Goal: Task Accomplishment & Management: Use online tool/utility

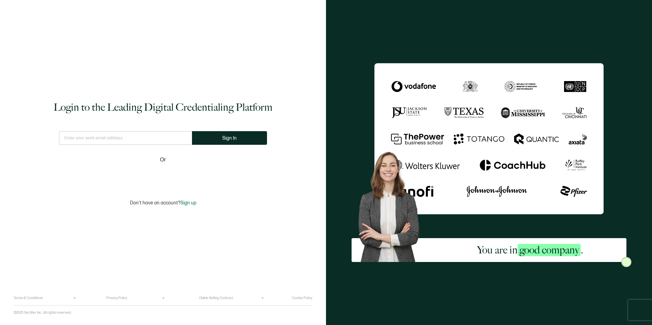
type input "[EMAIL_ADDRESS][PERSON_NAME][DOMAIN_NAME]"
click at [213, 139] on button "Sign In" at bounding box center [229, 138] width 75 height 14
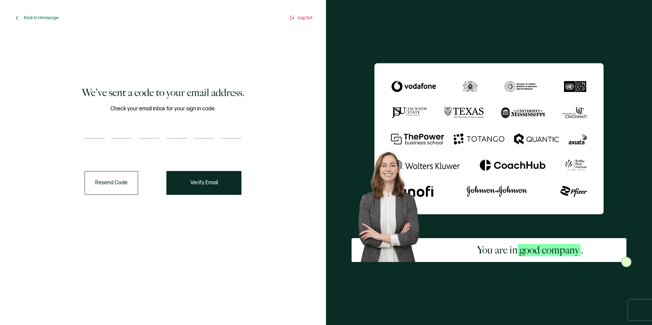
click at [109, 135] on div at bounding box center [163, 132] width 157 height 14
click at [101, 135] on input "number" at bounding box center [95, 132] width 20 height 14
paste input "9"
type input "9"
type input "4"
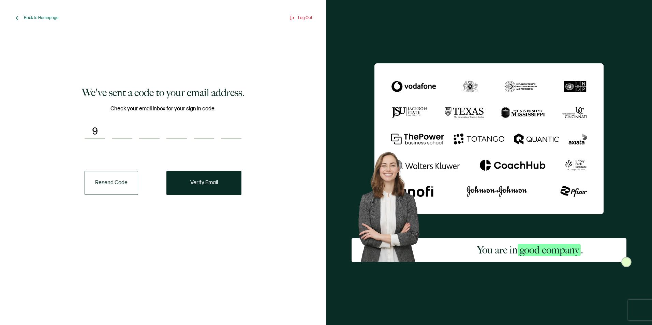
type input "4"
type input "6"
type input "7"
type input "2"
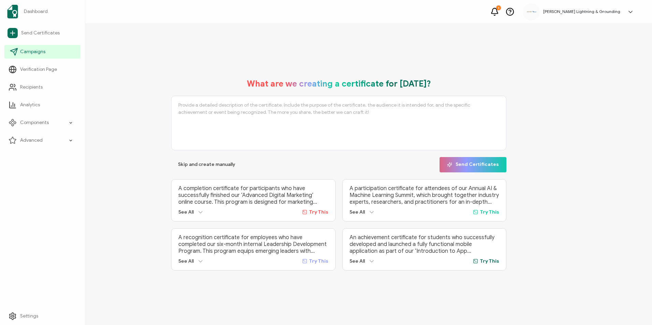
drag, startPoint x: 22, startPoint y: 55, endPoint x: 55, endPoint y: 55, distance: 32.7
click at [22, 55] on link "Campaigns" at bounding box center [42, 52] width 76 height 14
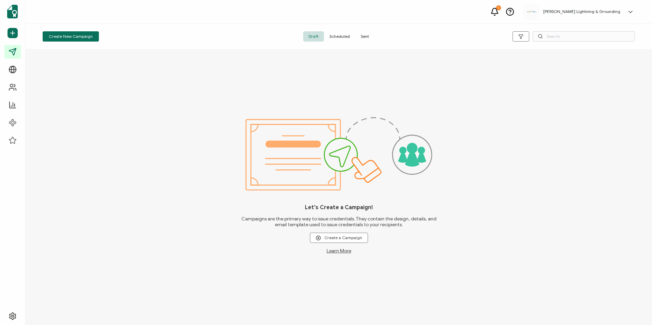
drag, startPoint x: 352, startPoint y: 44, endPoint x: 358, endPoint y: 44, distance: 6.1
click at [353, 44] on div "Create New Campaign Draft Scheduled Sent" at bounding box center [339, 37] width 626 height 26
click at [364, 38] on span "Sent" at bounding box center [364, 36] width 19 height 10
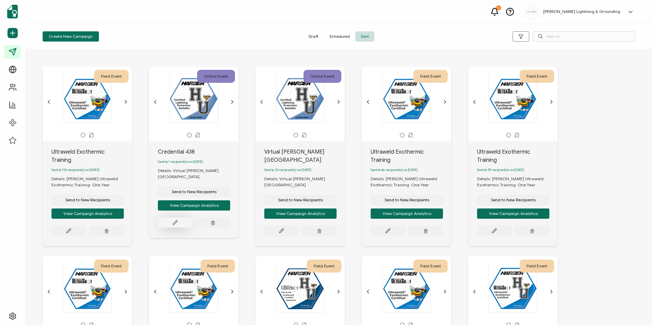
click at [186, 218] on button at bounding box center [175, 223] width 34 height 10
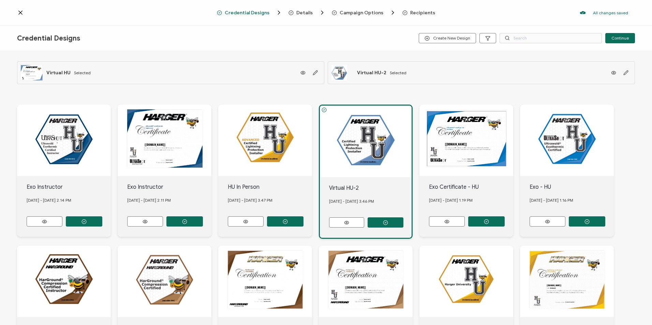
click at [299, 13] on span "Details" at bounding box center [304, 12] width 16 height 5
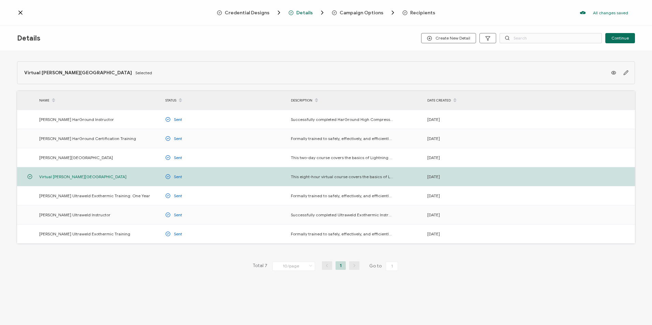
click at [351, 10] on div "Campaign Options" at bounding box center [351, 12] width 39 height 7
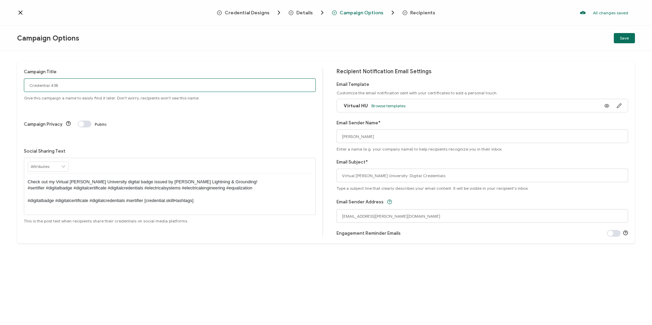
drag, startPoint x: 81, startPoint y: 86, endPoint x: -1, endPoint y: 86, distance: 82.2
click at [0, 86] on html "Credential Designs Details Campaign Options Recipients All changes saved We sav…" at bounding box center [326, 162] width 652 height 325
type input "Virtual [PERSON_NAME][GEOGRAPHIC_DATA]"
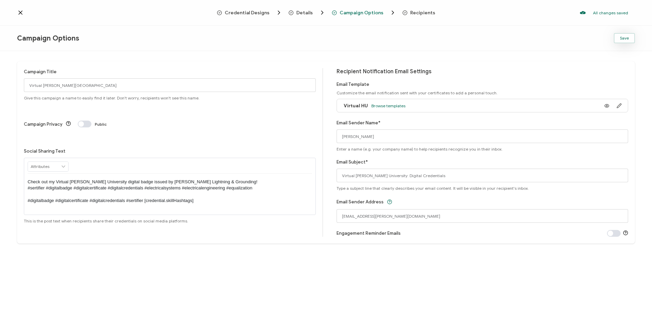
click at [618, 40] on button "Save" at bounding box center [624, 38] width 21 height 10
click at [22, 10] on icon at bounding box center [20, 12] width 7 height 7
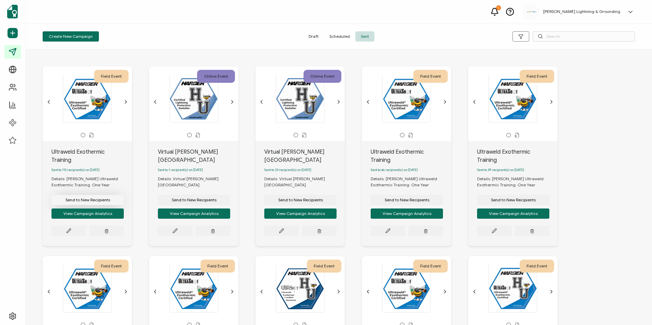
click at [104, 198] on span "Send to New Recipients" at bounding box center [87, 200] width 45 height 4
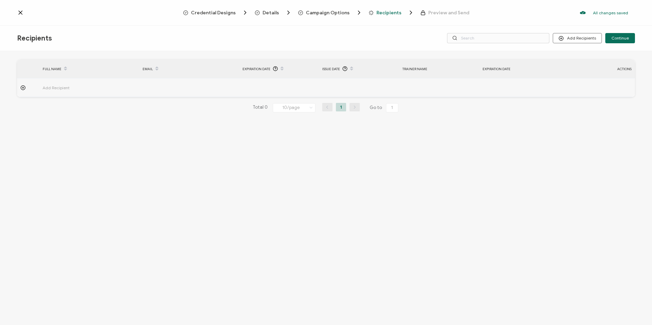
click at [318, 11] on span "Campaign Options" at bounding box center [328, 12] width 44 height 5
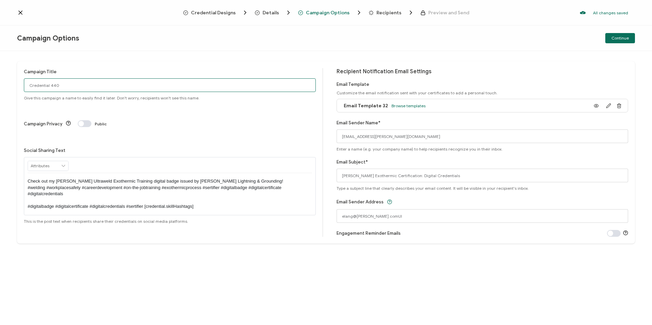
click at [55, 90] on input "Credential 440" at bounding box center [170, 85] width 292 height 14
drag, startPoint x: 70, startPoint y: 84, endPoint x: 1, endPoint y: 84, distance: 68.5
click at [1, 84] on div "Campaign Title Credential 440 Give this campaign a name to easily find it later…" at bounding box center [326, 188] width 652 height 274
type input "Ultraweld Exothermic Training"
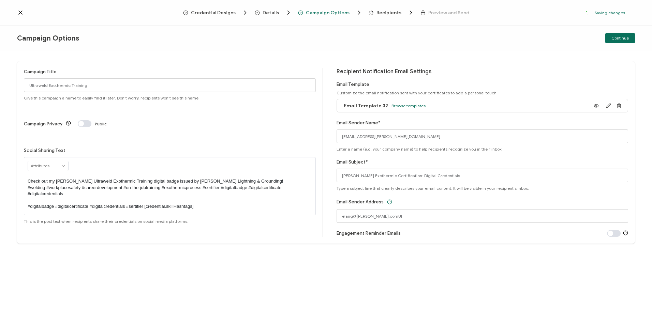
click at [377, 12] on span "Recipients" at bounding box center [388, 12] width 25 height 5
click at [613, 36] on span "Continue" at bounding box center [619, 38] width 17 height 4
type input "[EMAIL_ADDRESS][PERSON_NAME][DOMAIN_NAME]"
click at [384, 12] on span "Recipients" at bounding box center [388, 12] width 25 height 5
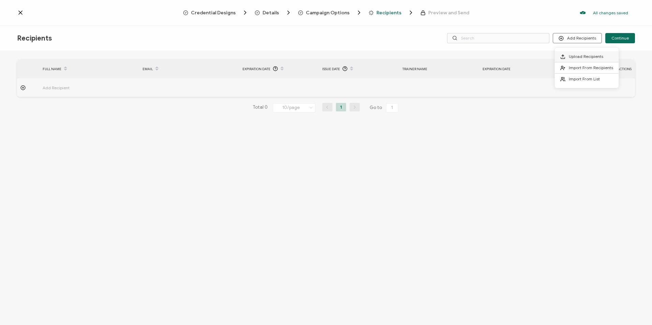
click at [586, 60] on li "Upload Recipients" at bounding box center [587, 56] width 64 height 11
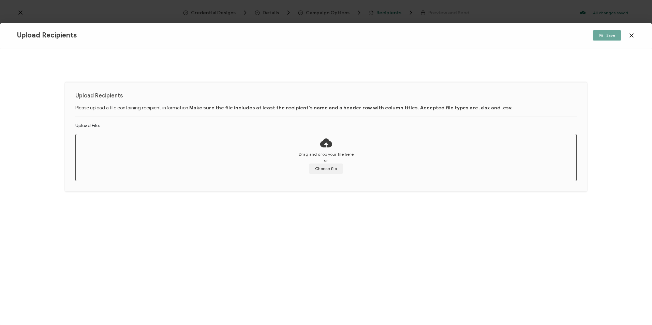
click at [343, 167] on div "Drag and drop your file here or Choose file" at bounding box center [326, 162] width 500 height 23
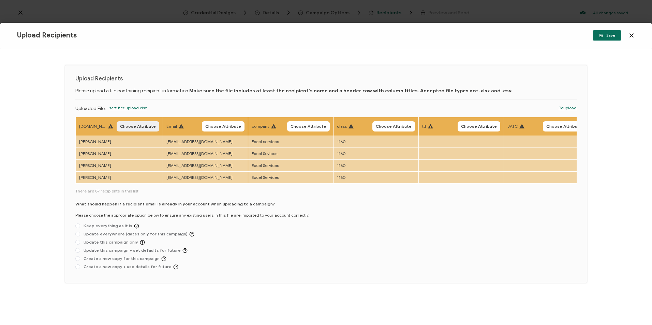
click at [134, 125] on span "Choose Attribute" at bounding box center [138, 126] width 36 height 4
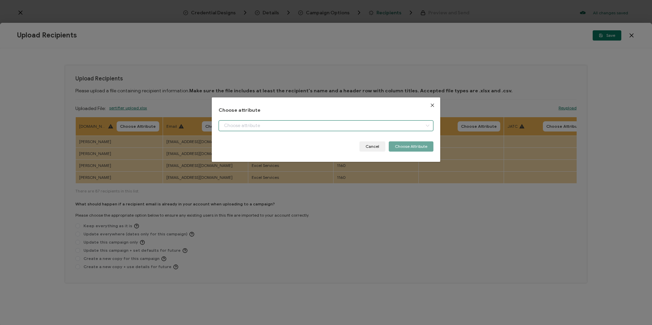
click at [276, 123] on input "dialog" at bounding box center [326, 125] width 214 height 11
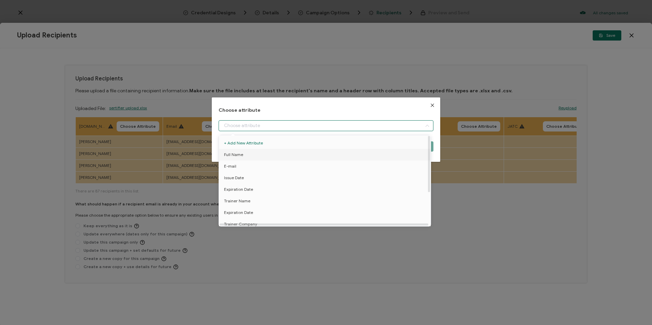
click at [260, 155] on li "Full Name" at bounding box center [326, 155] width 218 height 12
type input "Full Name"
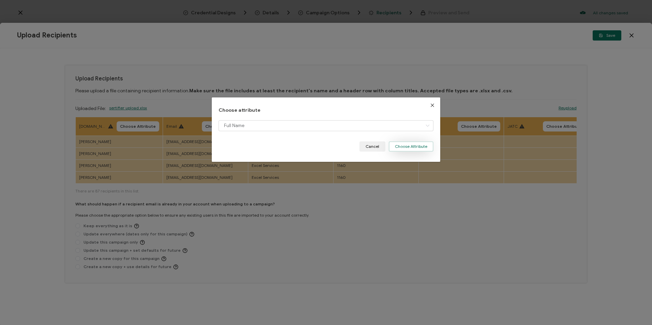
click at [407, 147] on button "Choose Attribute" at bounding box center [411, 146] width 45 height 10
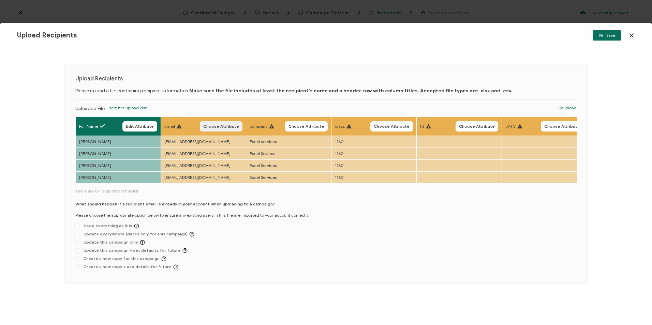
click at [231, 126] on span "Choose Attribute" at bounding box center [221, 126] width 36 height 4
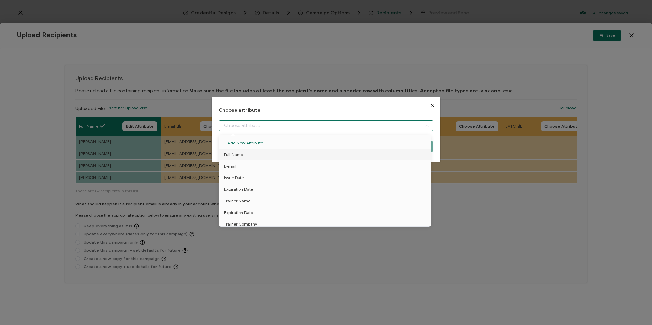
click at [230, 128] on input "dialog" at bounding box center [326, 125] width 214 height 11
click at [240, 165] on li "E-mail" at bounding box center [326, 167] width 218 height 12
type input "E-mail"
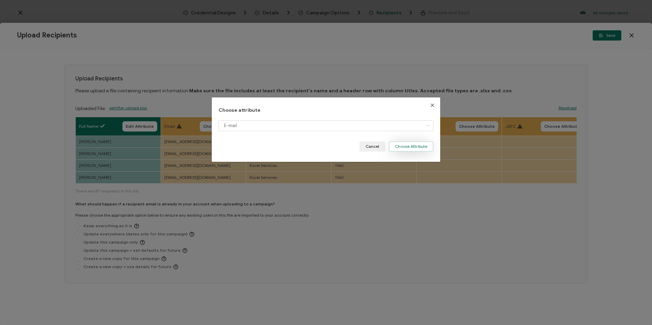
click at [398, 145] on button "Choose Attribute" at bounding box center [411, 146] width 45 height 10
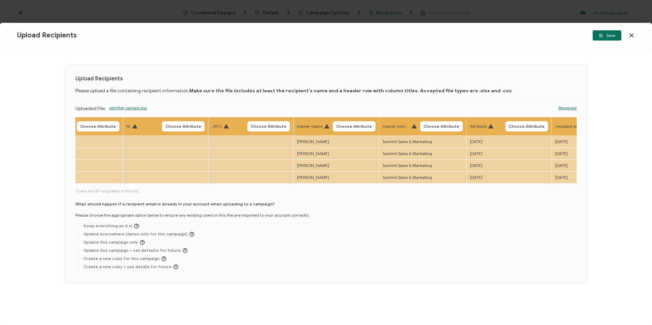
scroll to position [0, 351]
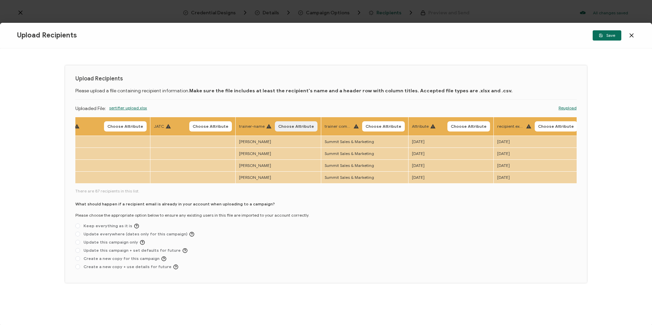
click at [307, 128] on span "Choose Attribute" at bounding box center [296, 126] width 36 height 4
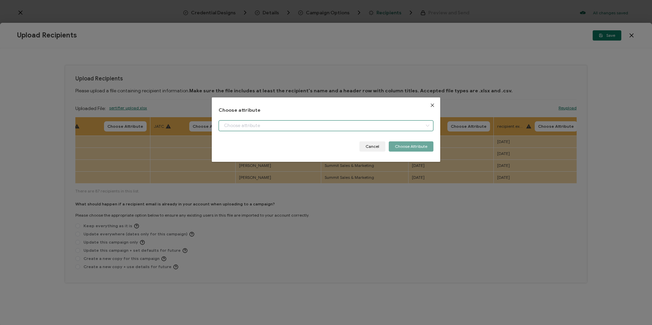
click at [313, 129] on input "dialog" at bounding box center [326, 125] width 214 height 11
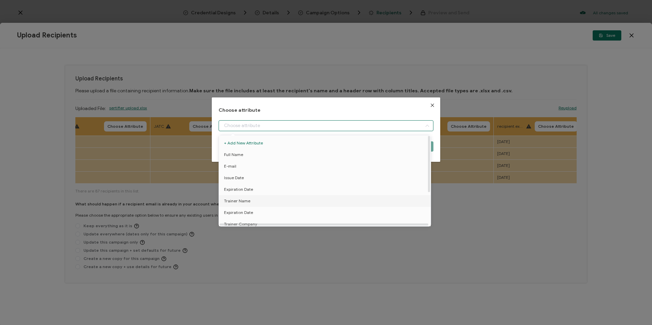
click at [257, 200] on li "Trainer Name" at bounding box center [326, 201] width 218 height 12
type input "Trainer Name"
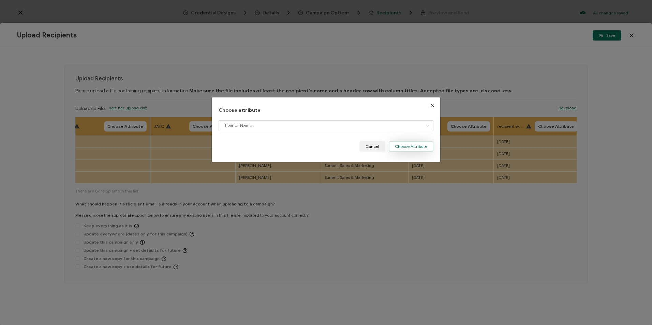
click at [399, 148] on button "Choose Attribute" at bounding box center [411, 146] width 45 height 10
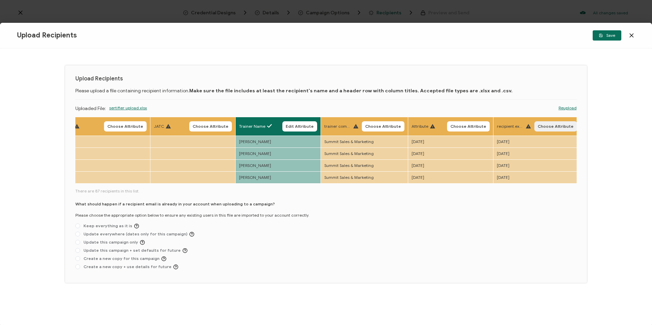
click at [548, 126] on span "Choose Attribute" at bounding box center [556, 126] width 36 height 4
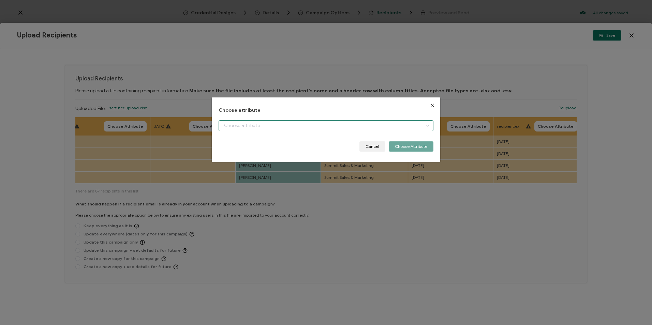
click at [278, 128] on input "dialog" at bounding box center [326, 125] width 214 height 11
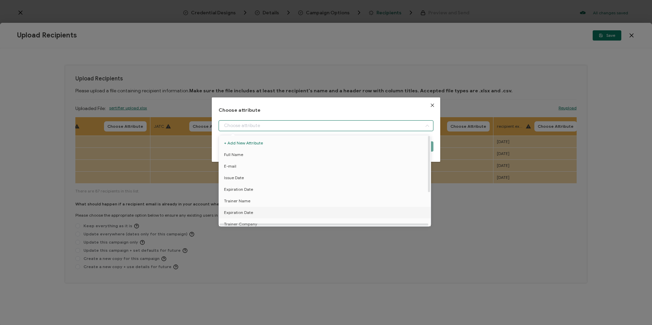
click at [254, 213] on li "Expiration Date" at bounding box center [326, 213] width 218 height 12
type input "Expiration Date"
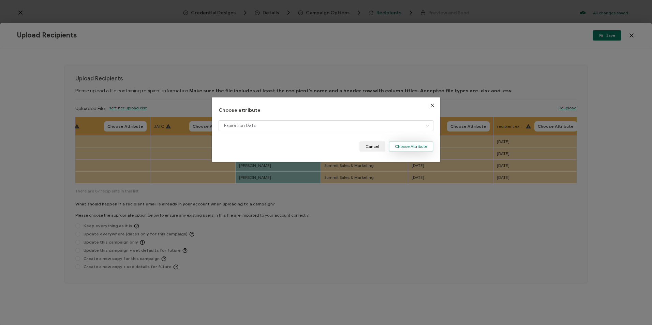
click at [422, 145] on button "Choose Attribute" at bounding box center [411, 146] width 45 height 10
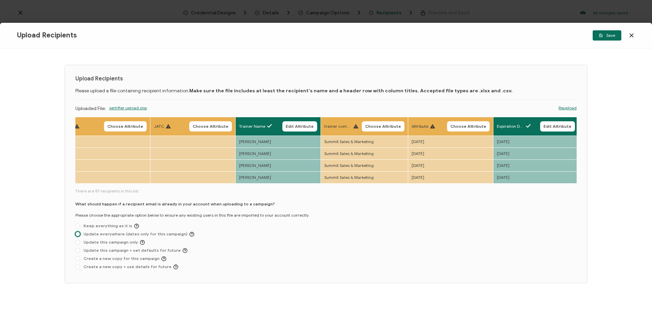
click at [78, 235] on span at bounding box center [77, 234] width 5 height 5
click at [78, 235] on input "Update everywhere (dates only for this campaign)" at bounding box center [77, 234] width 5 height 5
radio input "true"
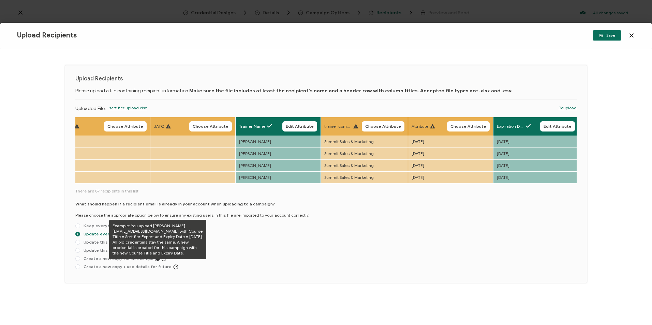
click at [161, 260] on icon at bounding box center [163, 258] width 5 height 5
click at [80, 260] on input "Create a new copy for this campaign" at bounding box center [77, 258] width 5 height 5
radio input "true"
radio input "false"
radio input "true"
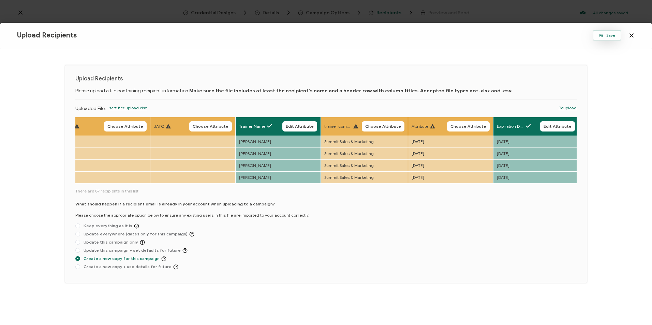
click at [609, 31] on button "Save" at bounding box center [607, 35] width 29 height 10
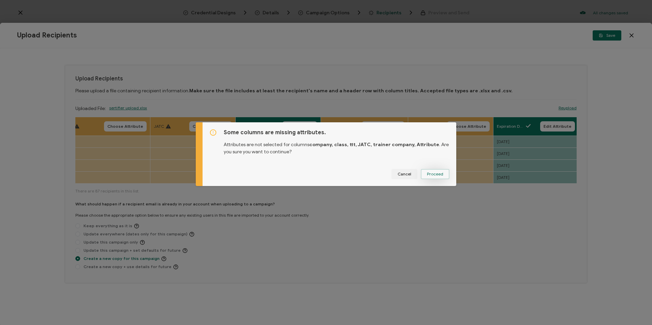
click at [433, 173] on span "Proceed" at bounding box center [435, 174] width 16 height 4
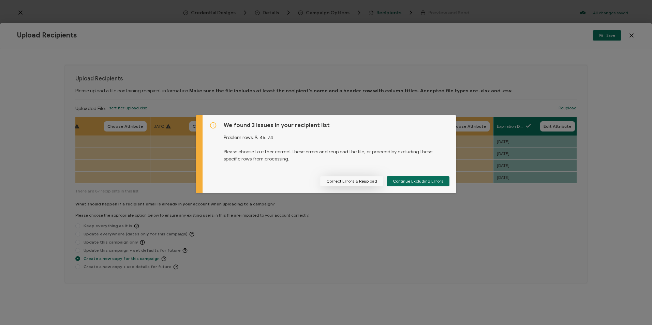
click at [340, 184] on button "Correct Errors & Reupload" at bounding box center [351, 181] width 63 height 10
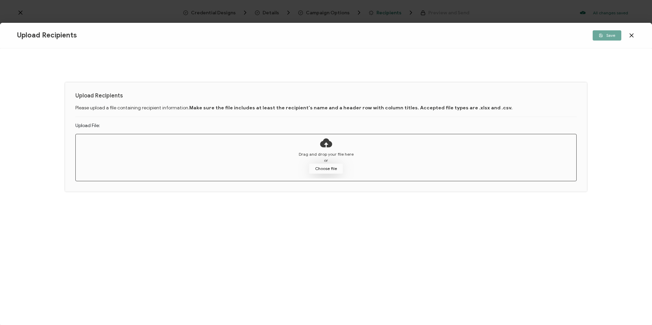
click at [338, 171] on button "Choose file" at bounding box center [326, 169] width 34 height 10
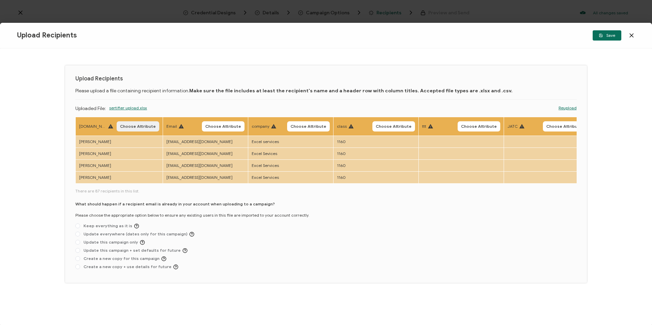
click at [138, 128] on span "Choose Attribute" at bounding box center [138, 126] width 36 height 4
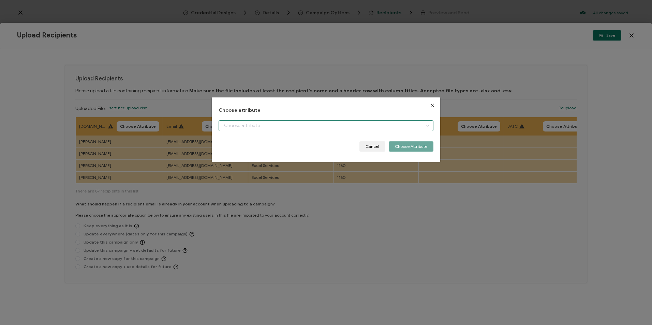
click at [250, 130] on input "dialog" at bounding box center [326, 125] width 214 height 11
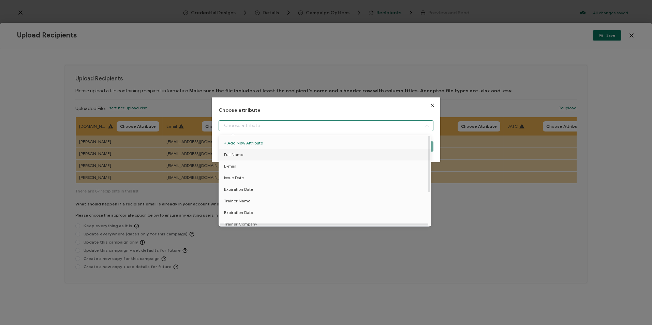
click at [246, 160] on li "Full Name" at bounding box center [326, 155] width 218 height 12
type input "Full Name"
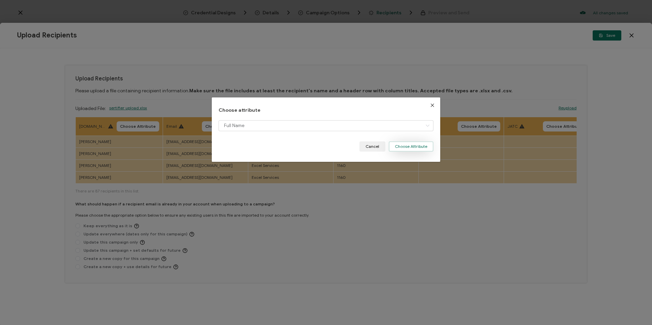
click at [423, 149] on button "Choose Attribute" at bounding box center [411, 146] width 45 height 10
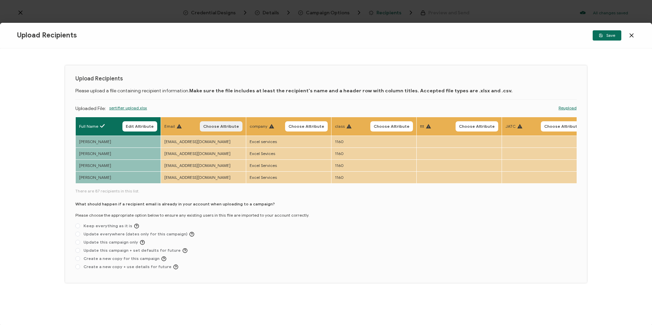
click at [230, 129] on span "Choose Attribute" at bounding box center [221, 126] width 36 height 4
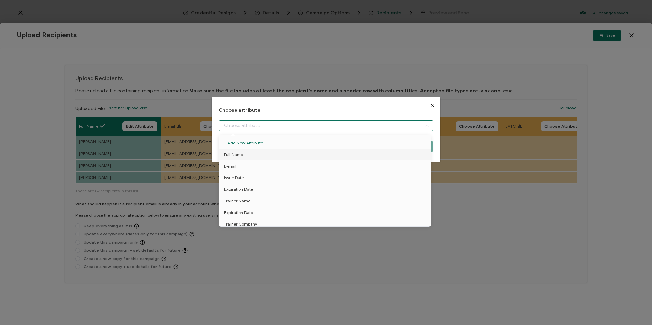
click at [234, 131] on input "dialog" at bounding box center [326, 125] width 214 height 11
click at [237, 166] on li "E-mail" at bounding box center [326, 167] width 218 height 12
type input "E-mail"
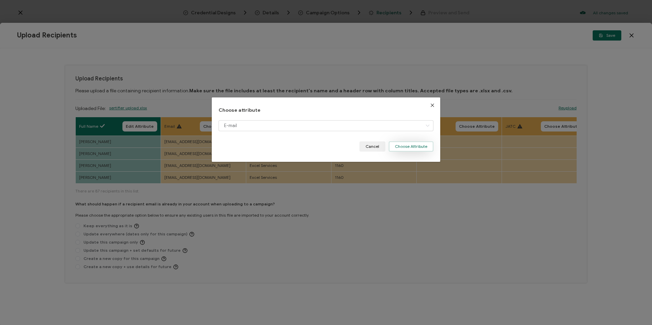
click at [411, 151] on button "Choose Attribute" at bounding box center [411, 146] width 45 height 10
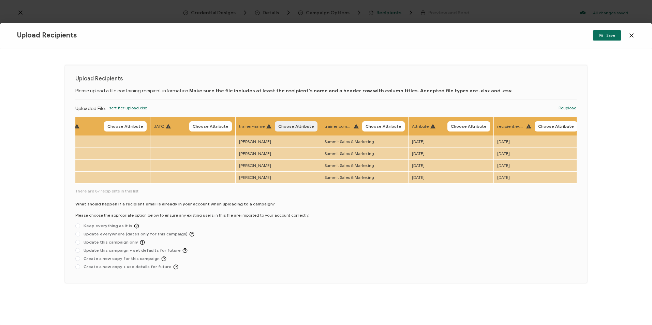
click at [305, 127] on span "Choose Attribute" at bounding box center [296, 126] width 36 height 4
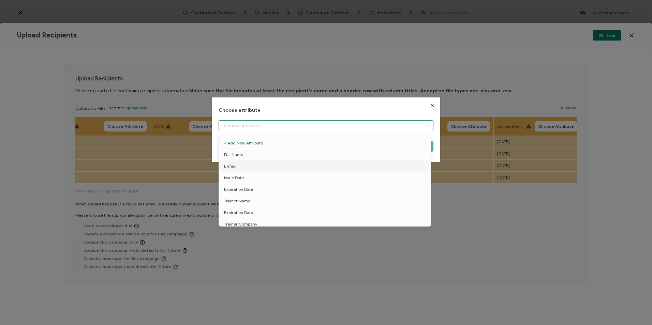
click at [305, 129] on input "dialog" at bounding box center [326, 125] width 214 height 11
click at [257, 201] on li "Trainer Name" at bounding box center [326, 201] width 218 height 12
type input "Trainer Name"
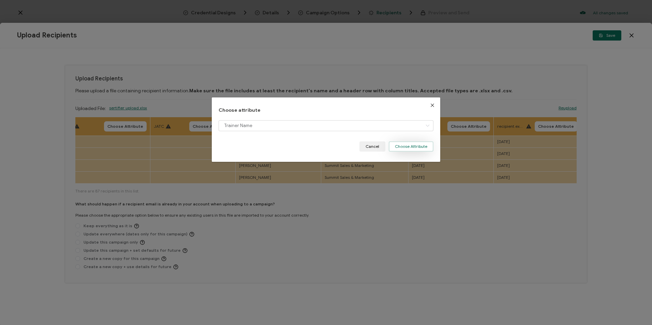
click at [402, 145] on button "Choose Attribute" at bounding box center [411, 146] width 45 height 10
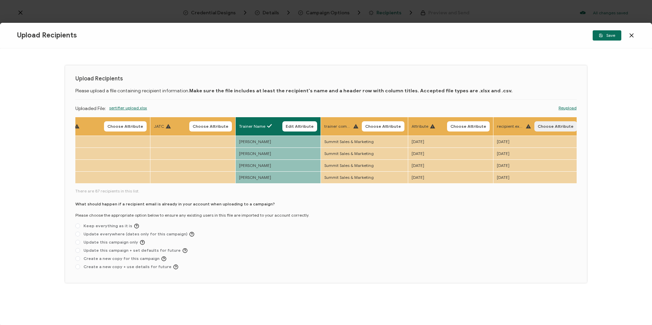
click at [559, 123] on button "Choose Attribute" at bounding box center [555, 126] width 43 height 10
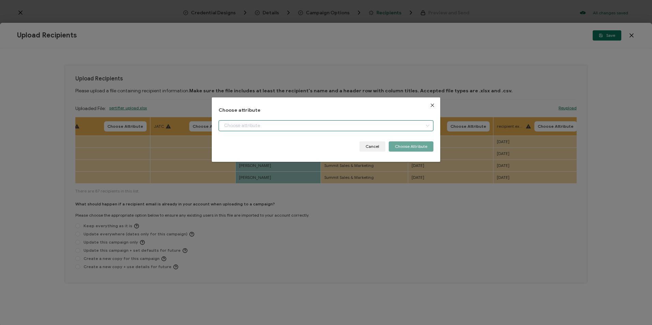
click at [353, 129] on input "dialog" at bounding box center [326, 125] width 214 height 11
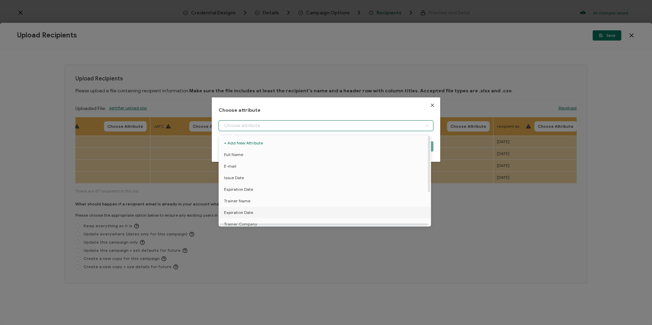
click at [259, 211] on li "Expiration Date" at bounding box center [326, 213] width 218 height 12
type input "Expiration Date"
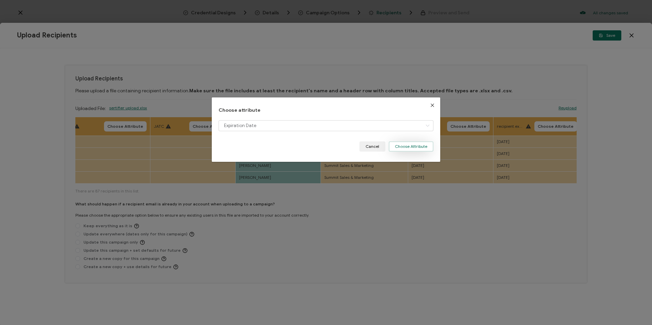
click at [425, 146] on button "Choose Attribute" at bounding box center [411, 146] width 45 height 10
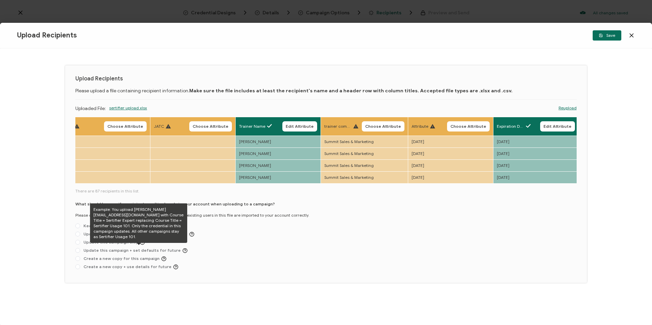
click at [142, 243] on icon at bounding box center [142, 241] width 1 height 1
click at [80, 243] on input "Update this campaign only" at bounding box center [77, 242] width 5 height 5
radio input "true"
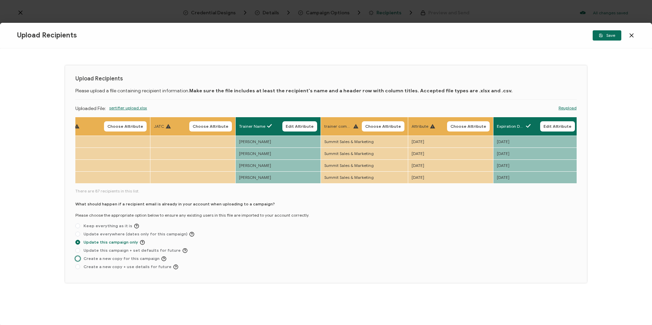
click at [137, 261] on span "Create a new copy for this campaign" at bounding box center [123, 258] width 86 height 5
click at [80, 261] on input "Create a new copy for this campaign" at bounding box center [77, 258] width 5 height 5
radio input "true"
radio input "false"
radio input "true"
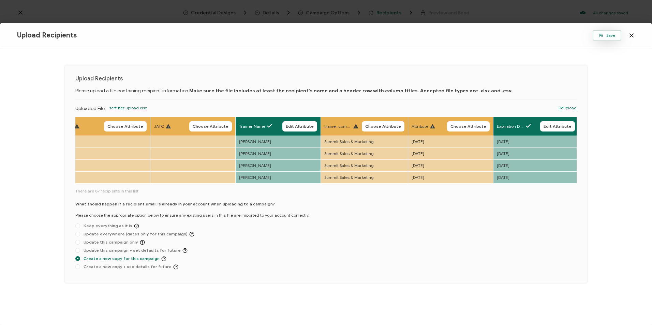
click at [611, 35] on span "Save" at bounding box center [607, 35] width 16 height 4
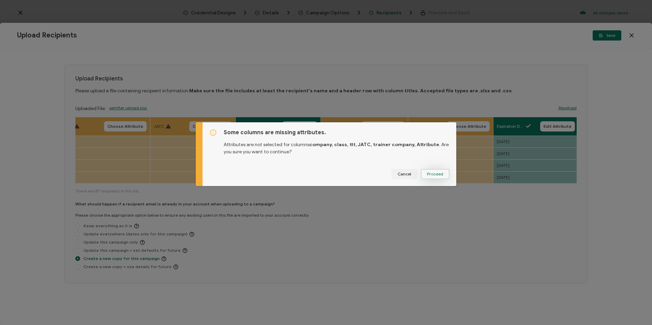
click at [433, 174] on span "Proceed" at bounding box center [435, 174] width 16 height 4
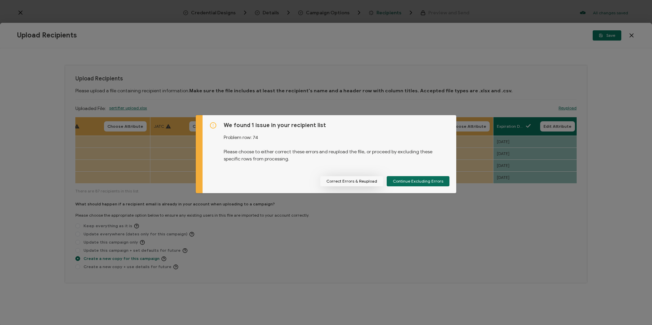
drag, startPoint x: 362, startPoint y: 183, endPoint x: 341, endPoint y: 184, distance: 20.5
click at [362, 183] on button "Correct Errors & Reupload" at bounding box center [351, 181] width 63 height 10
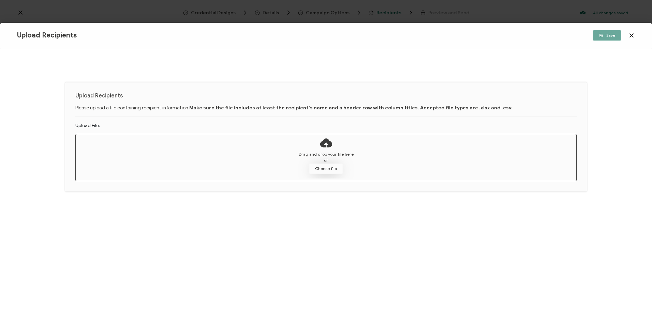
click at [338, 171] on button "Choose file" at bounding box center [326, 169] width 34 height 10
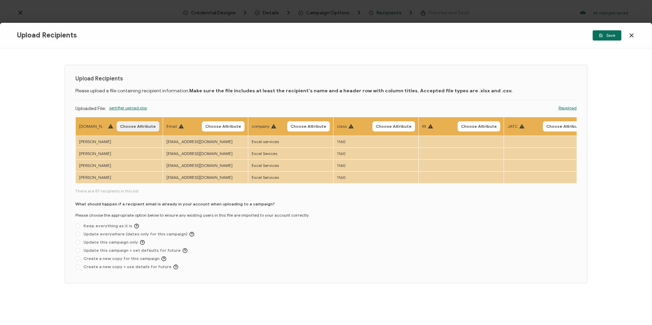
click at [145, 128] on span "Choose Attribute" at bounding box center [138, 126] width 36 height 4
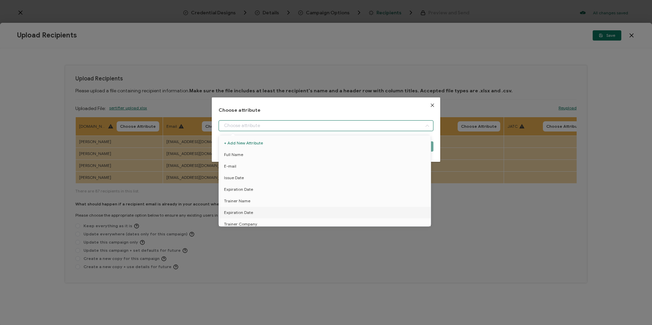
click at [244, 124] on input "dialog" at bounding box center [326, 125] width 214 height 11
click at [242, 155] on li "Full Name" at bounding box center [326, 155] width 218 height 12
type input "Full Name"
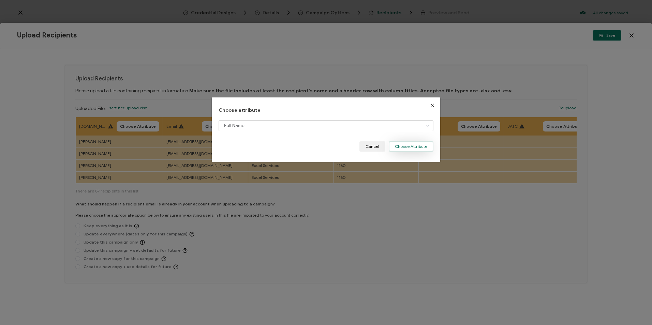
click at [410, 146] on button "Choose Attribute" at bounding box center [411, 146] width 45 height 10
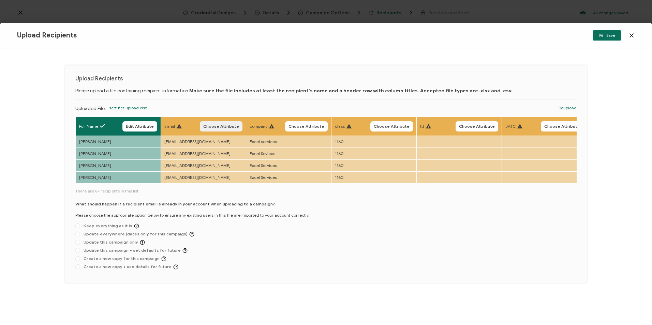
click at [236, 123] on button "Choose Attribute" at bounding box center [221, 126] width 43 height 10
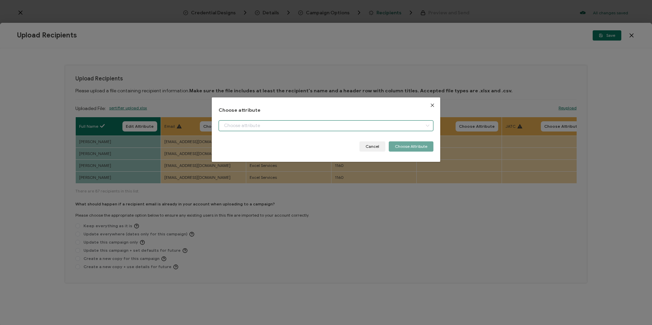
drag, startPoint x: 289, startPoint y: 123, endPoint x: 289, endPoint y: 128, distance: 5.1
click at [289, 123] on input "dialog" at bounding box center [326, 125] width 214 height 11
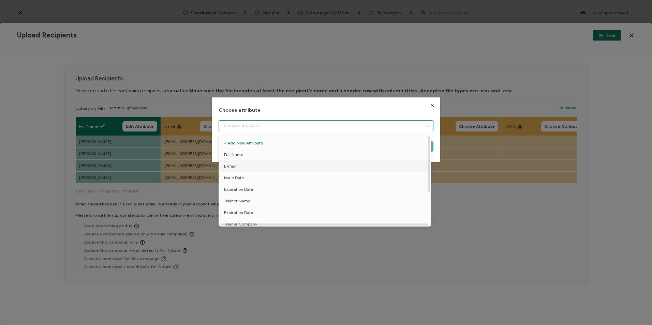
click at [277, 163] on li "E-mail" at bounding box center [326, 167] width 218 height 12
type input "E-mail"
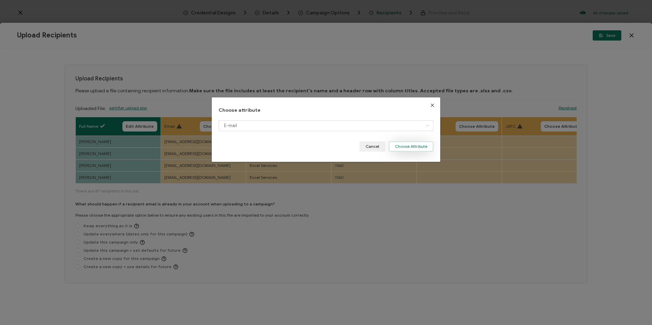
click at [406, 143] on button "Choose Attribute" at bounding box center [411, 146] width 45 height 10
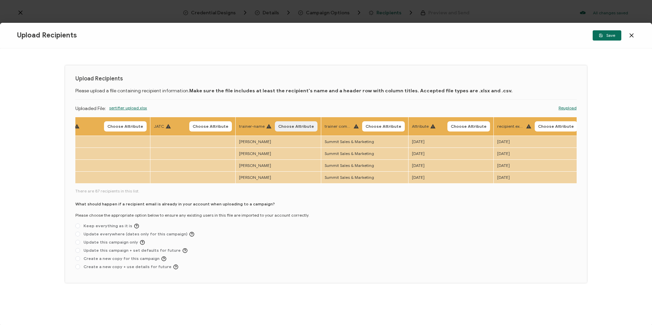
click at [307, 123] on button "Choose Attribute" at bounding box center [296, 126] width 43 height 10
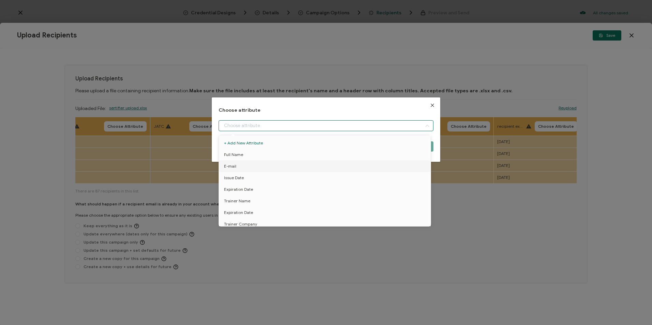
click at [336, 128] on input "dialog" at bounding box center [326, 125] width 214 height 11
click at [293, 203] on li "Trainer Name" at bounding box center [326, 201] width 218 height 12
type input "Trainer Name"
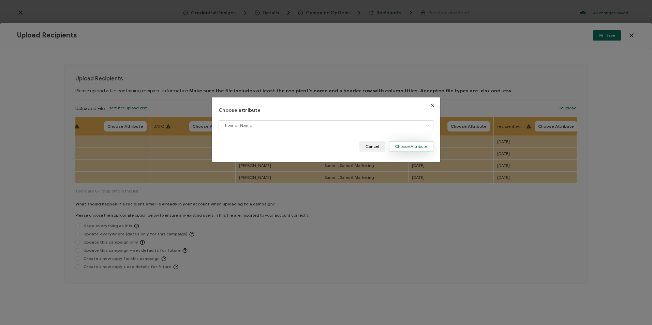
click at [402, 142] on button "Choose Attribute" at bounding box center [411, 146] width 45 height 10
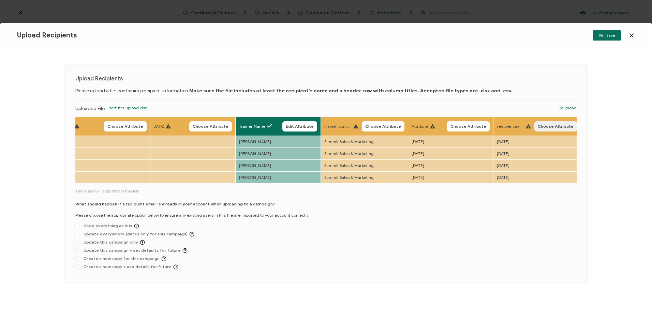
click at [550, 131] on button "Choose Attribute" at bounding box center [555, 126] width 43 height 10
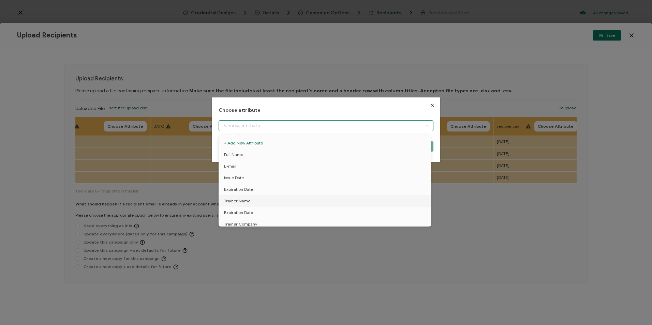
click at [303, 126] on input "dialog" at bounding box center [326, 125] width 214 height 11
click at [261, 214] on li "Expiration Date" at bounding box center [326, 213] width 218 height 12
type input "Expiration Date"
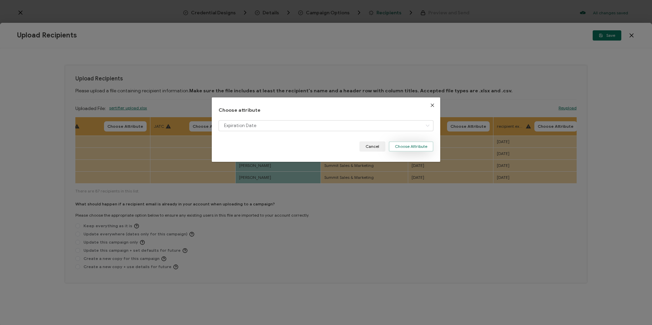
click at [421, 141] on button "Choose Attribute" at bounding box center [411, 146] width 45 height 10
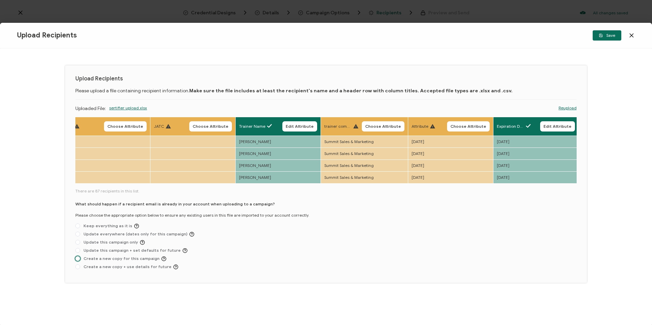
click at [150, 260] on span "Create a new copy for this campaign" at bounding box center [123, 258] width 86 height 5
click at [80, 260] on input "Create a new copy for this campaign" at bounding box center [77, 258] width 5 height 5
radio input "true"
click at [603, 40] on button "Save" at bounding box center [607, 35] width 29 height 10
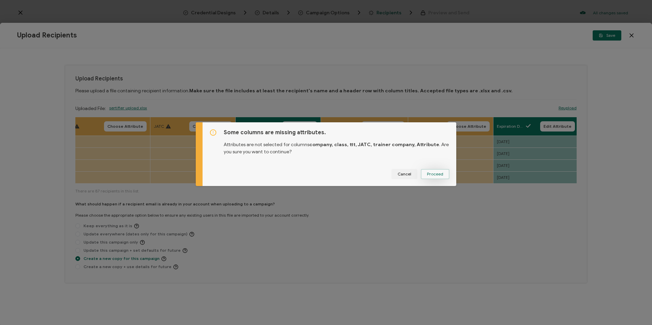
click at [438, 177] on button "Proceed" at bounding box center [435, 174] width 29 height 10
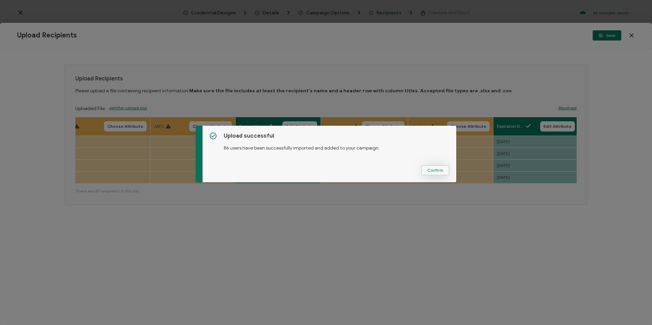
click at [431, 169] on span "Confirm" at bounding box center [435, 170] width 16 height 4
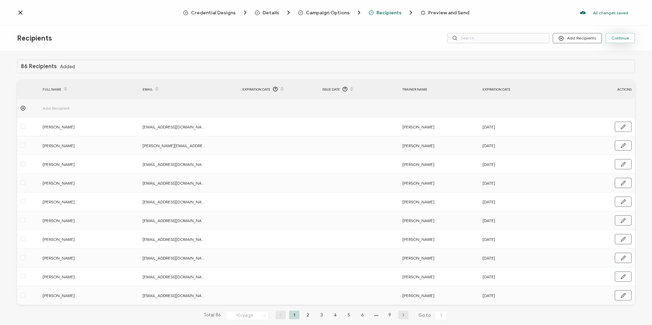
click at [626, 37] on span "Continue" at bounding box center [619, 38] width 17 height 4
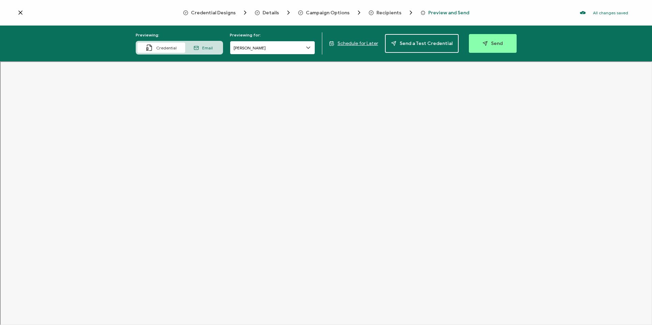
click at [255, 48] on input "Connor Leshon" at bounding box center [272, 48] width 85 height 14
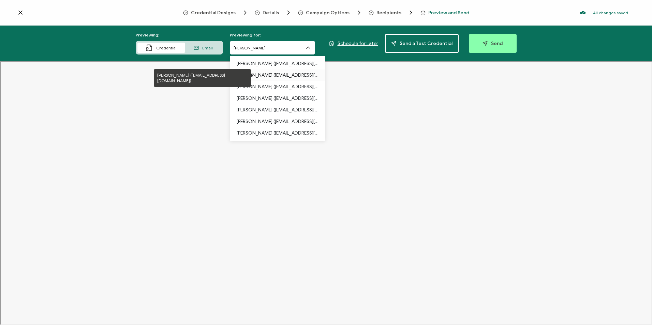
click at [258, 71] on p "Scott MacLean (smaclean@ibew625.ca)" at bounding box center [278, 76] width 82 height 12
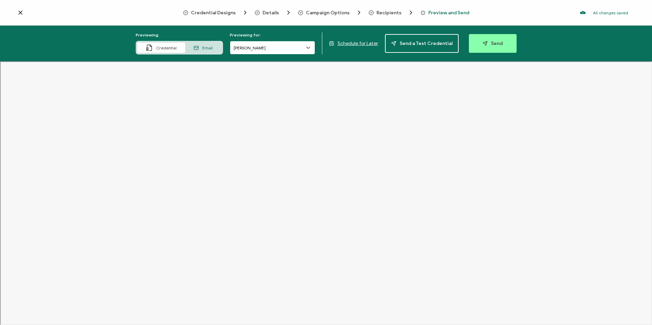
click at [282, 46] on input "Scott MacLean" at bounding box center [272, 48] width 85 height 14
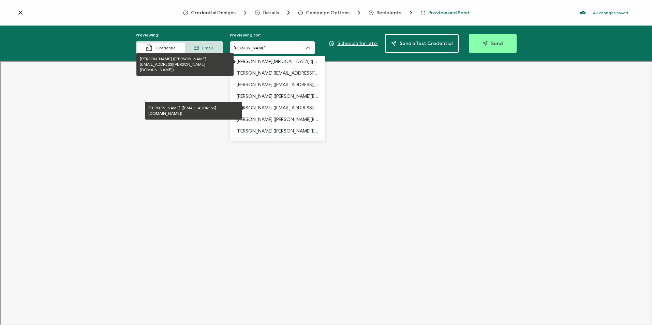
scroll to position [512, 0]
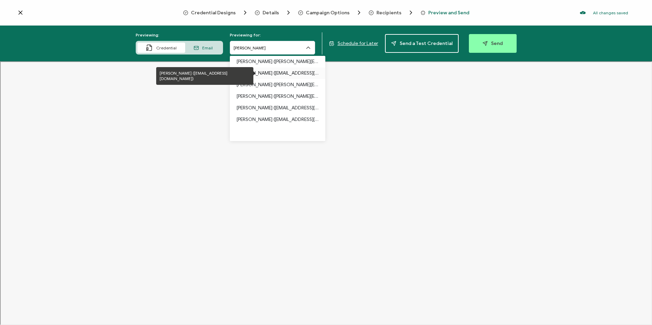
click at [284, 76] on p "Eric Young (ericesy101165@gmail.com)" at bounding box center [278, 74] width 82 height 12
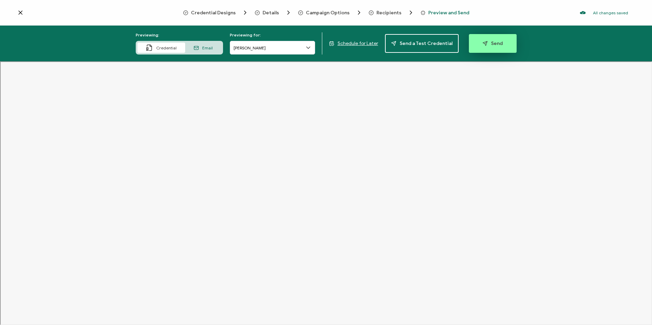
click at [491, 43] on span "Send" at bounding box center [492, 43] width 20 height 5
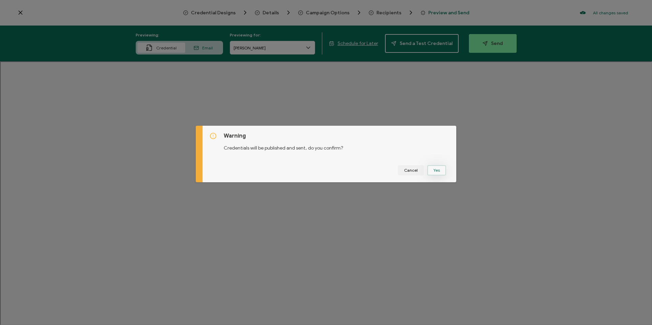
click at [436, 169] on button "Yes" at bounding box center [436, 170] width 19 height 10
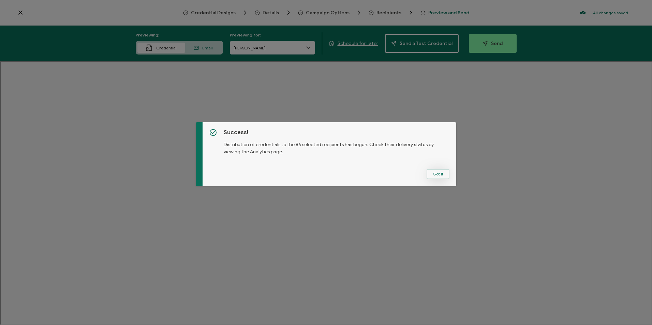
click at [437, 178] on button "Got It" at bounding box center [437, 174] width 23 height 10
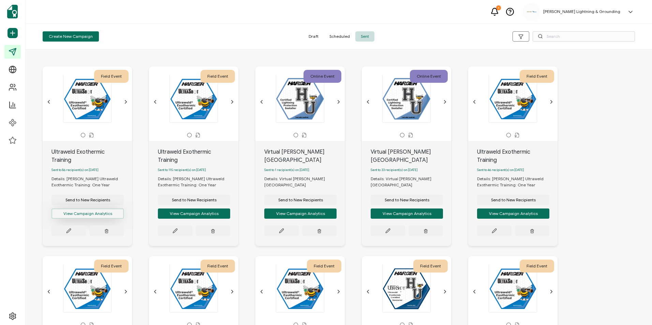
click at [103, 209] on button "View Campaign Analytics" at bounding box center [87, 214] width 72 height 10
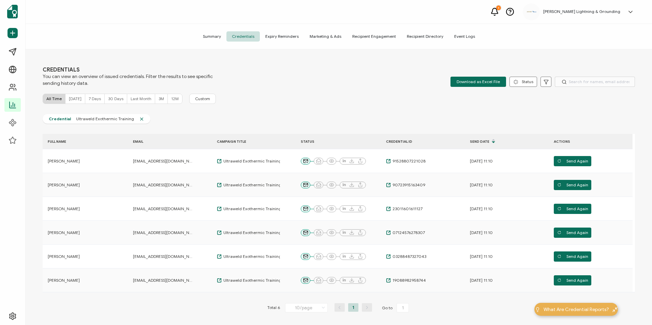
click at [322, 311] on icon at bounding box center [323, 308] width 7 height 8
click at [314, 292] on li "100/page" at bounding box center [308, 290] width 48 height 12
type input "100/page"
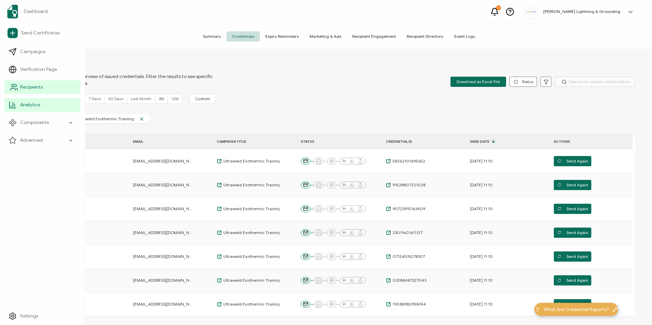
click at [21, 87] on span "Recipients" at bounding box center [31, 87] width 23 height 7
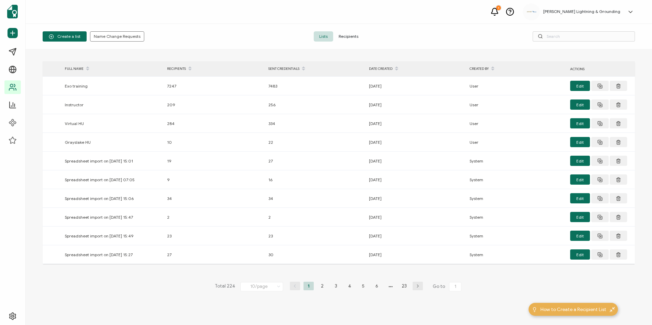
click at [350, 38] on span "Recipients" at bounding box center [348, 36] width 31 height 10
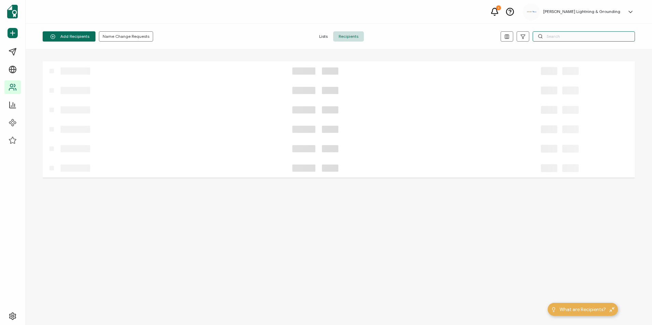
click at [614, 38] on input "text" at bounding box center [584, 36] width 102 height 10
paste input "[PERSON_NAME]"
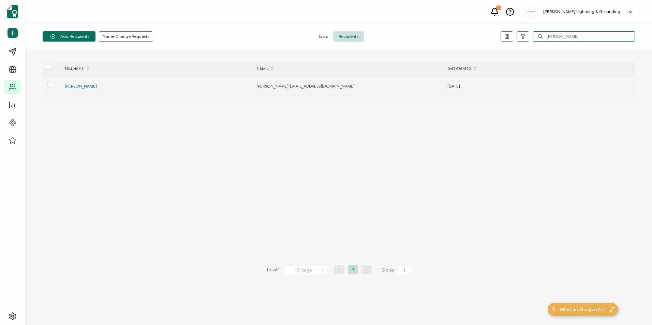
type input "[PERSON_NAME]"
click at [83, 85] on span "[PERSON_NAME]" at bounding box center [81, 86] width 32 height 5
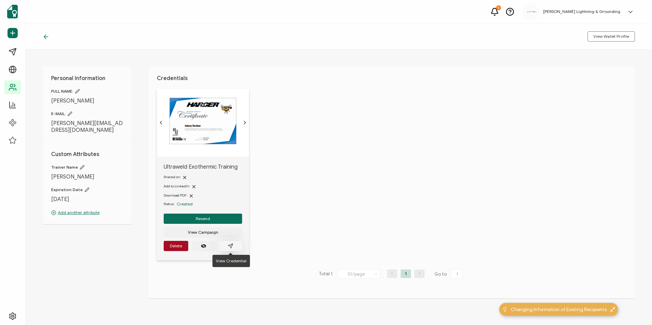
click at [230, 246] on icon "paper plane outline" at bounding box center [230, 246] width 4 height 4
click at [223, 231] on button "View Campaign" at bounding box center [203, 232] width 78 height 10
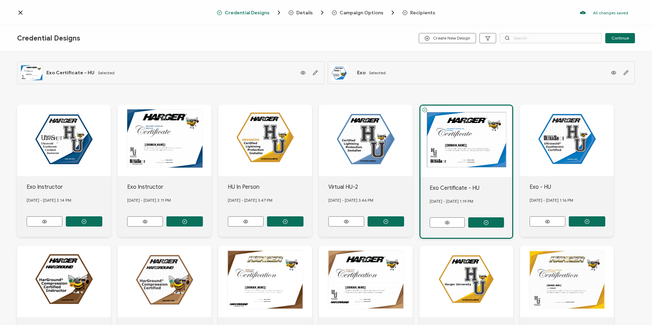
click at [21, 15] on icon at bounding box center [20, 12] width 7 height 7
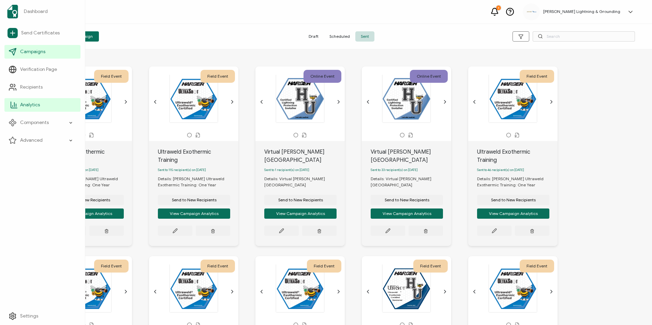
click at [44, 113] on li "Analytics" at bounding box center [42, 105] width 76 height 18
click at [44, 109] on link "Analytics" at bounding box center [42, 105] width 76 height 14
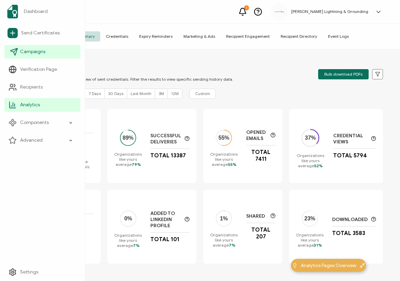
click at [18, 56] on icon at bounding box center [14, 52] width 8 height 8
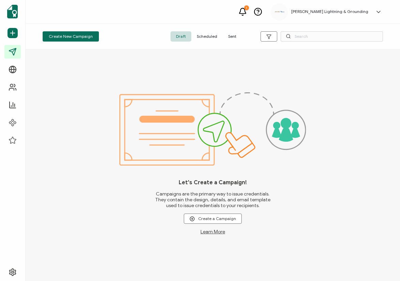
click at [231, 42] on div "Create New Campaign Draft Scheduled Sent" at bounding box center [213, 37] width 374 height 26
click at [231, 41] on span "Sent" at bounding box center [232, 36] width 19 height 10
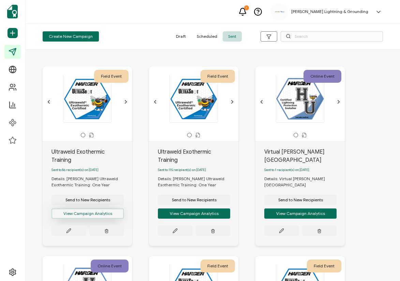
click at [92, 209] on button "View Campaign Analytics" at bounding box center [87, 214] width 72 height 10
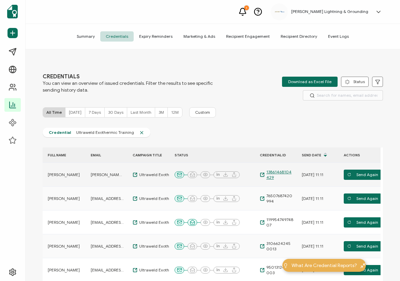
click at [277, 174] on span "13861468104429" at bounding box center [279, 174] width 29 height 11
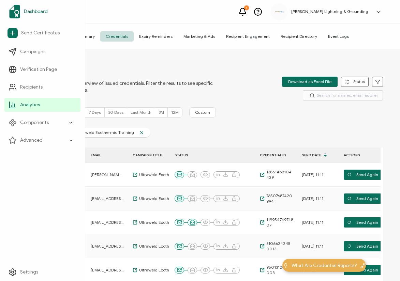
click at [9, 15] on img at bounding box center [14, 12] width 11 height 14
